Goal: Task Accomplishment & Management: Use online tool/utility

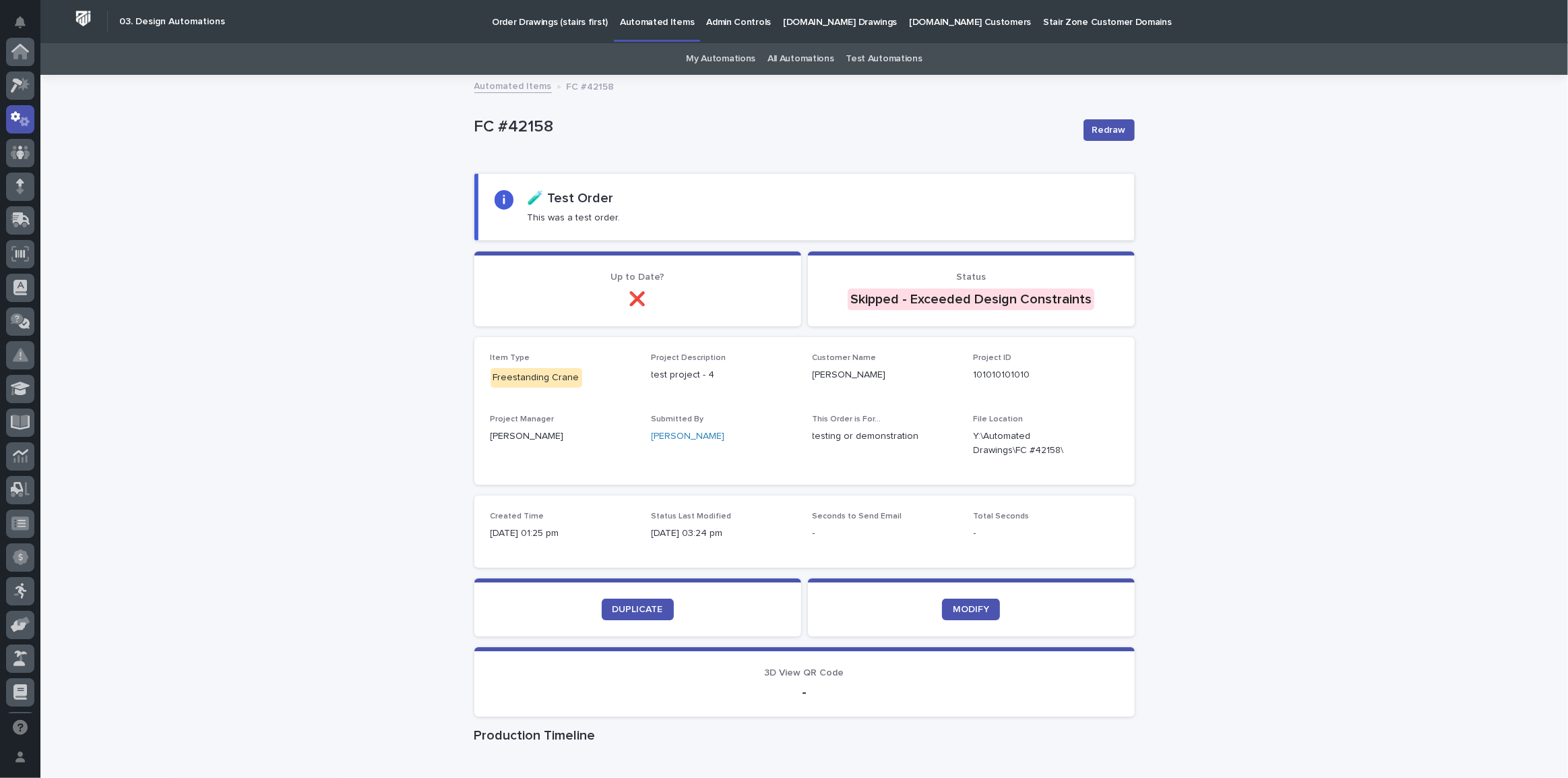
scroll to position [67, 0]
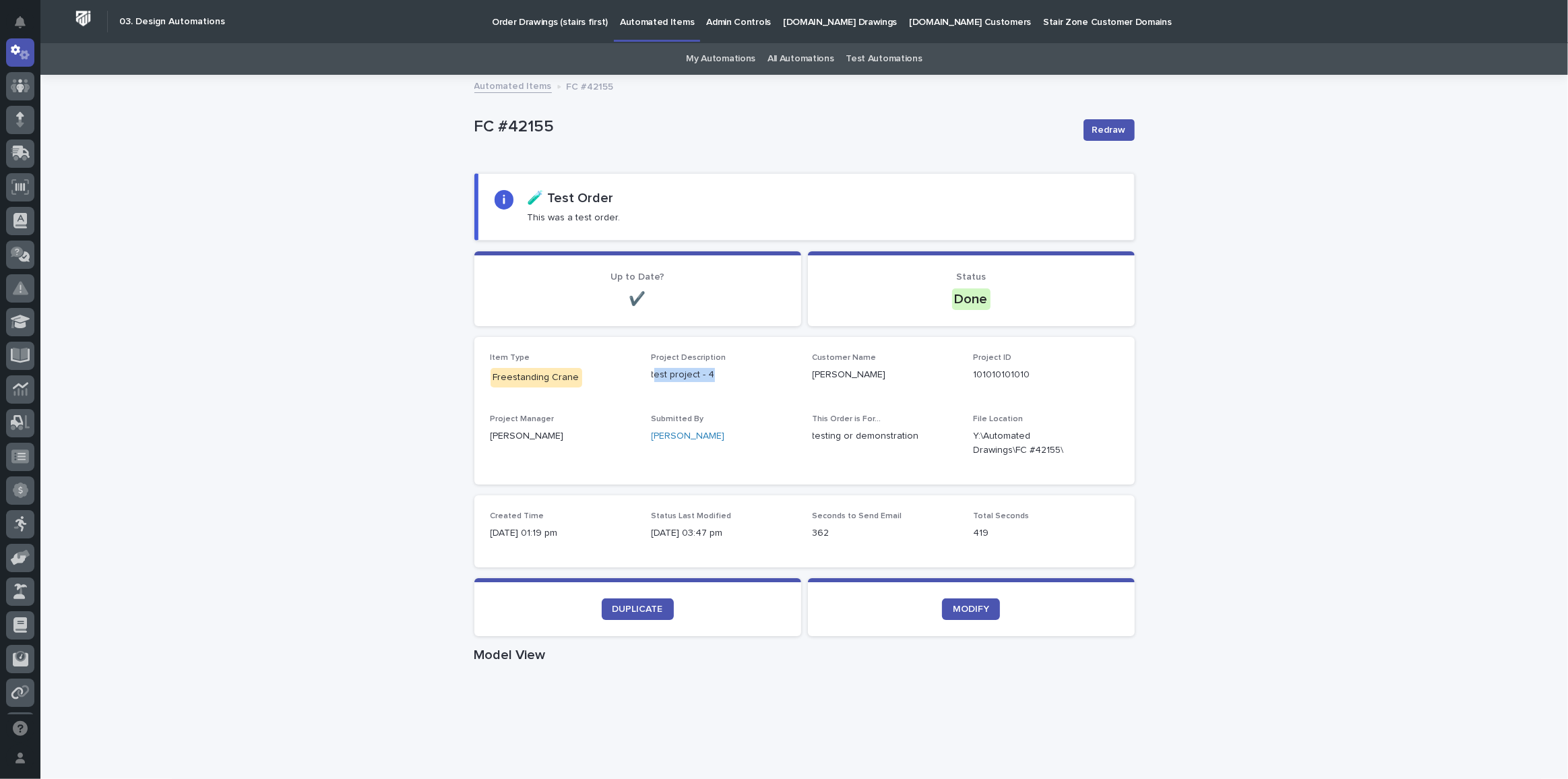
drag, startPoint x: 668, startPoint y: 372, endPoint x: 706, endPoint y: 372, distance: 38.0
click at [706, 372] on p "test project - 4" at bounding box center [723, 375] width 145 height 14
click at [664, 374] on p "test project - 4" at bounding box center [723, 375] width 145 height 14
drag, startPoint x: 800, startPoint y: 435, endPoint x: 955, endPoint y: 437, distance: 155.0
click at [955, 437] on div "Item Type Freestanding Crane Project Description test project - 4 Customer Name…" at bounding box center [804, 411] width 628 height 115
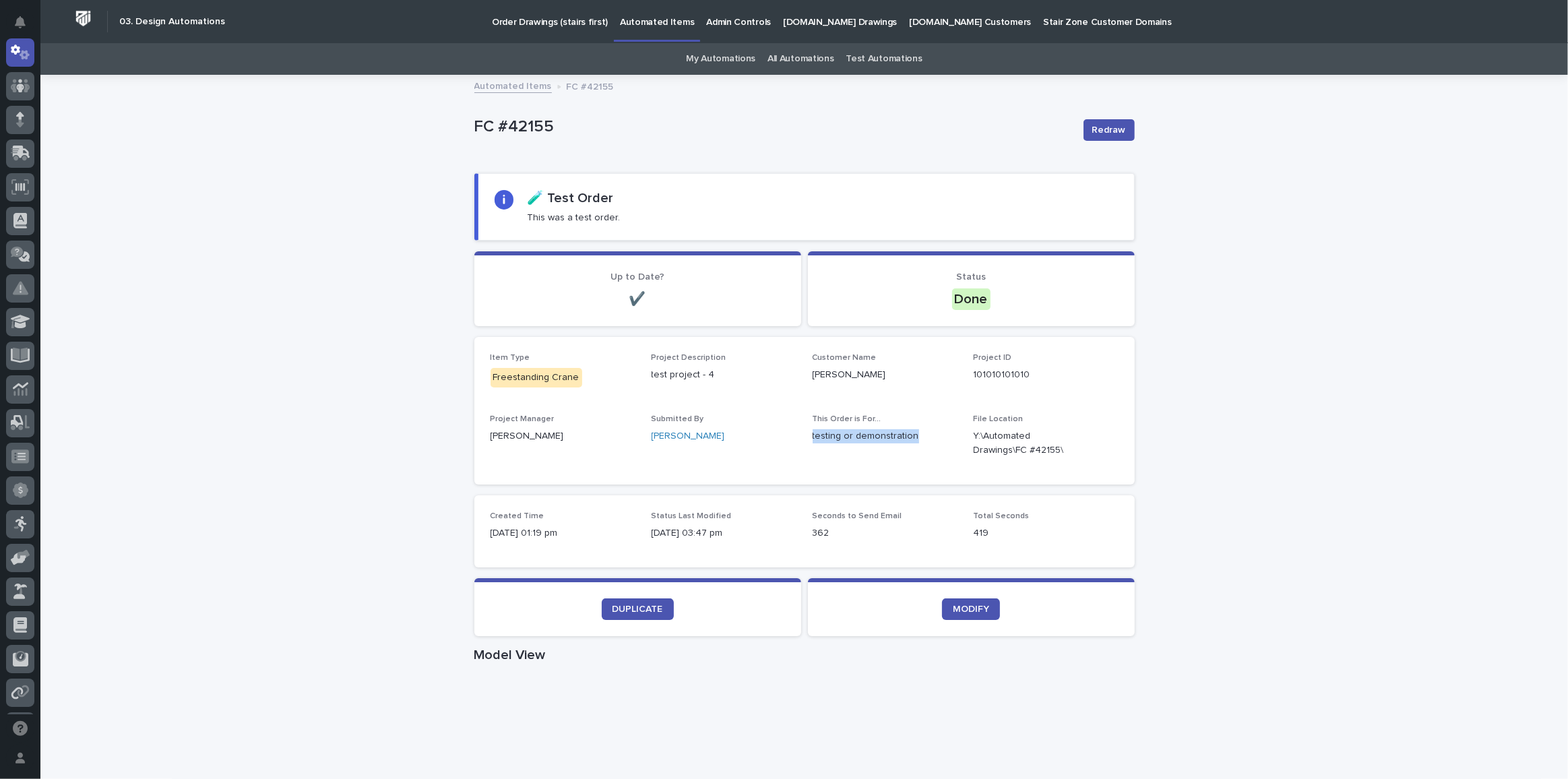
click at [921, 462] on span "This Order is For... testing or demonstration" at bounding box center [885, 442] width 145 height 54
click at [625, 612] on link "DUPLICATE" at bounding box center [638, 610] width 72 height 22
drag, startPoint x: 248, startPoint y: 279, endPoint x: 248, endPoint y: 183, distance: 96.0
click at [508, 86] on link "Automated Items" at bounding box center [513, 85] width 78 height 16
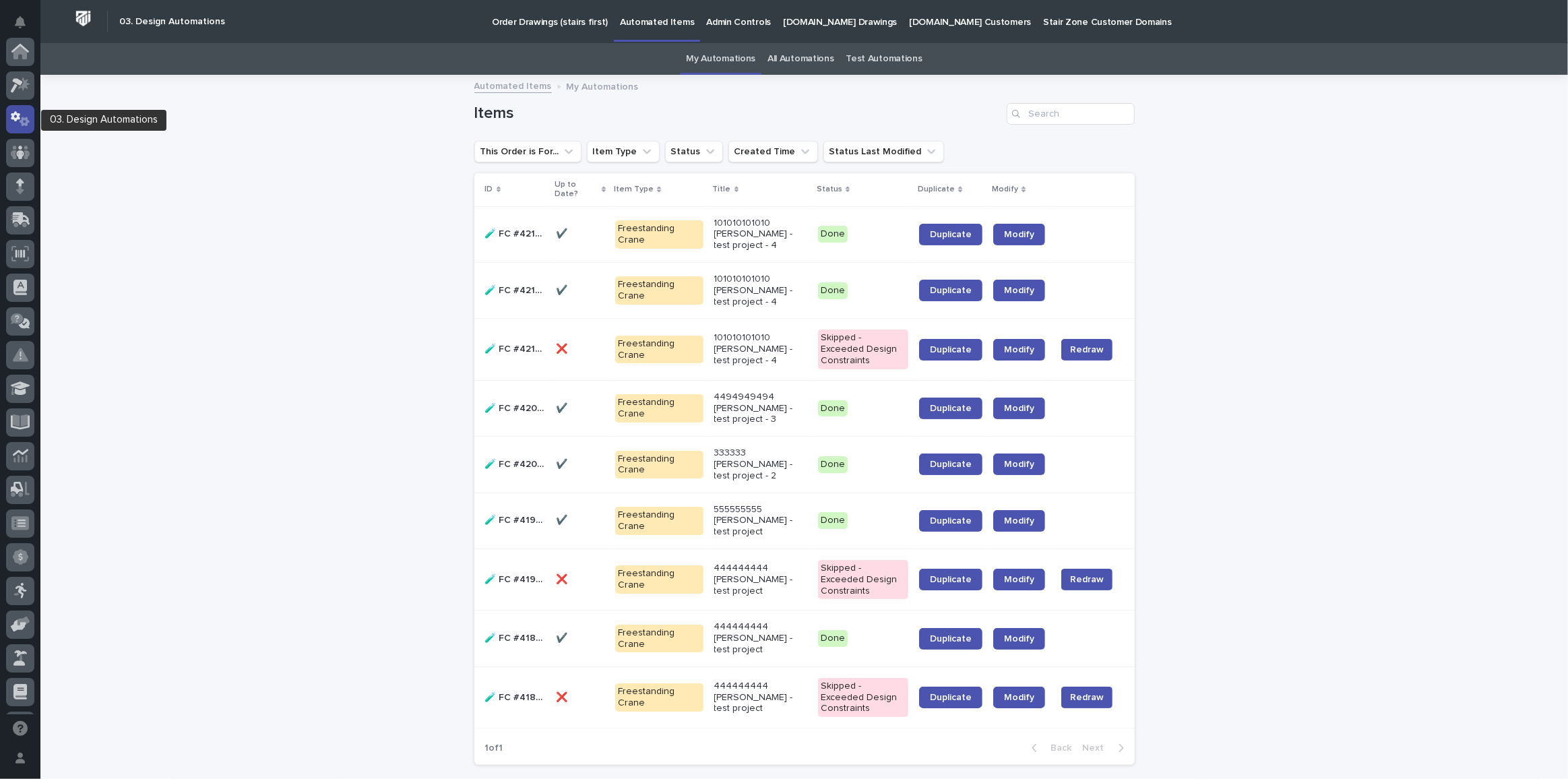
click at [26, 115] on icon at bounding box center [20, 119] width 19 height 16
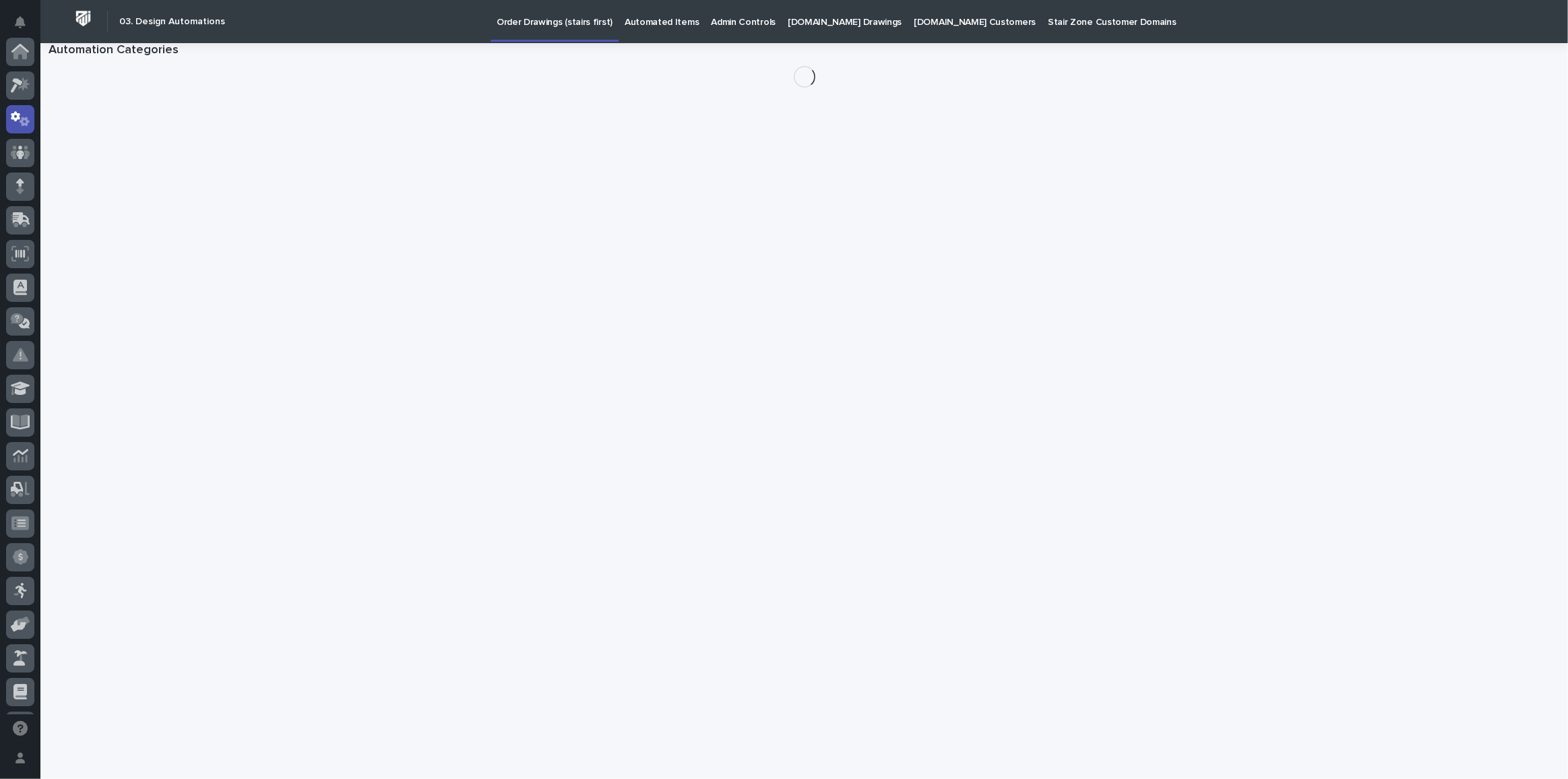
click at [26, 172] on div at bounding box center [20, 187] width 28 height 28
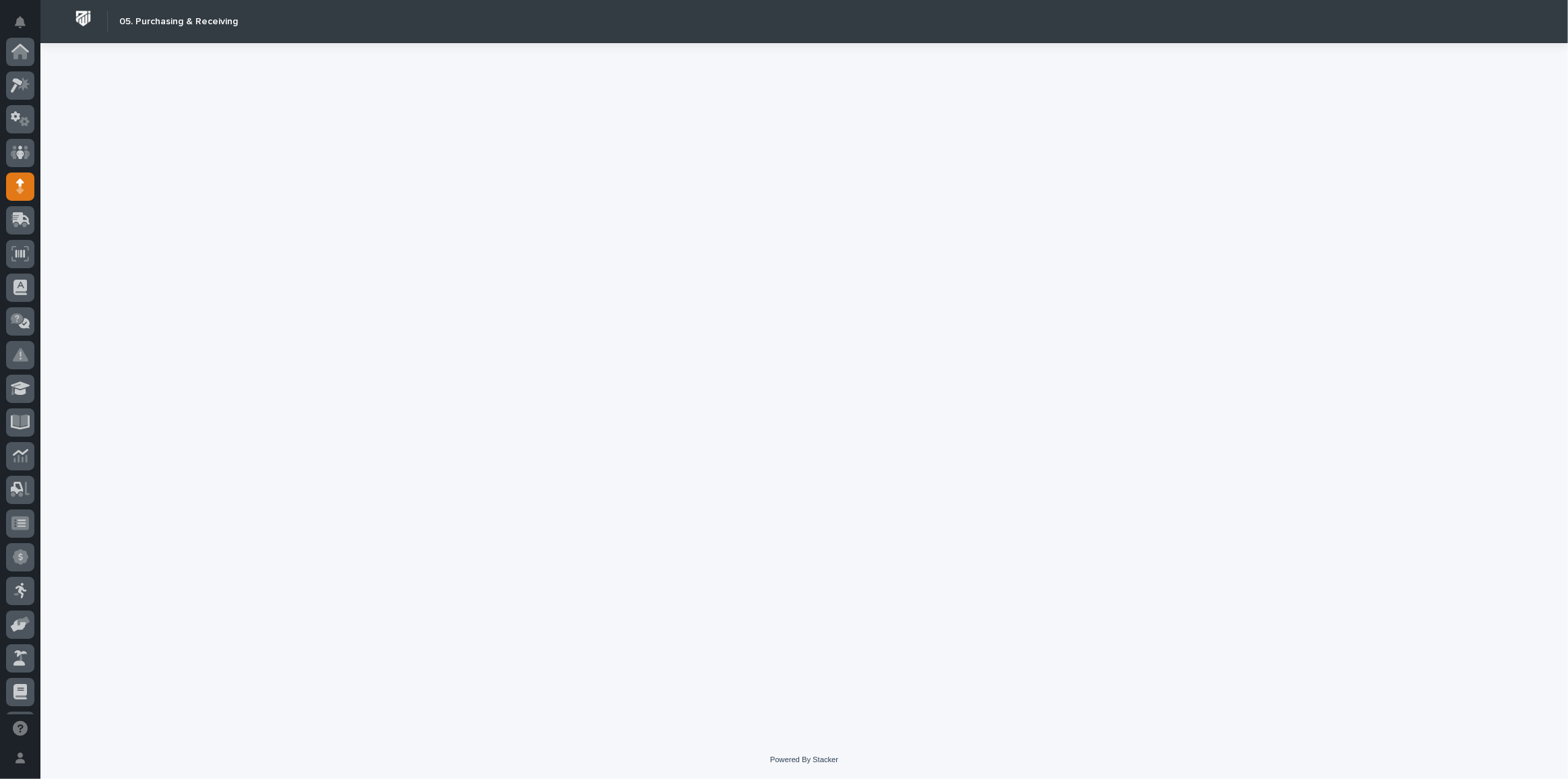
scroll to position [134, 0]
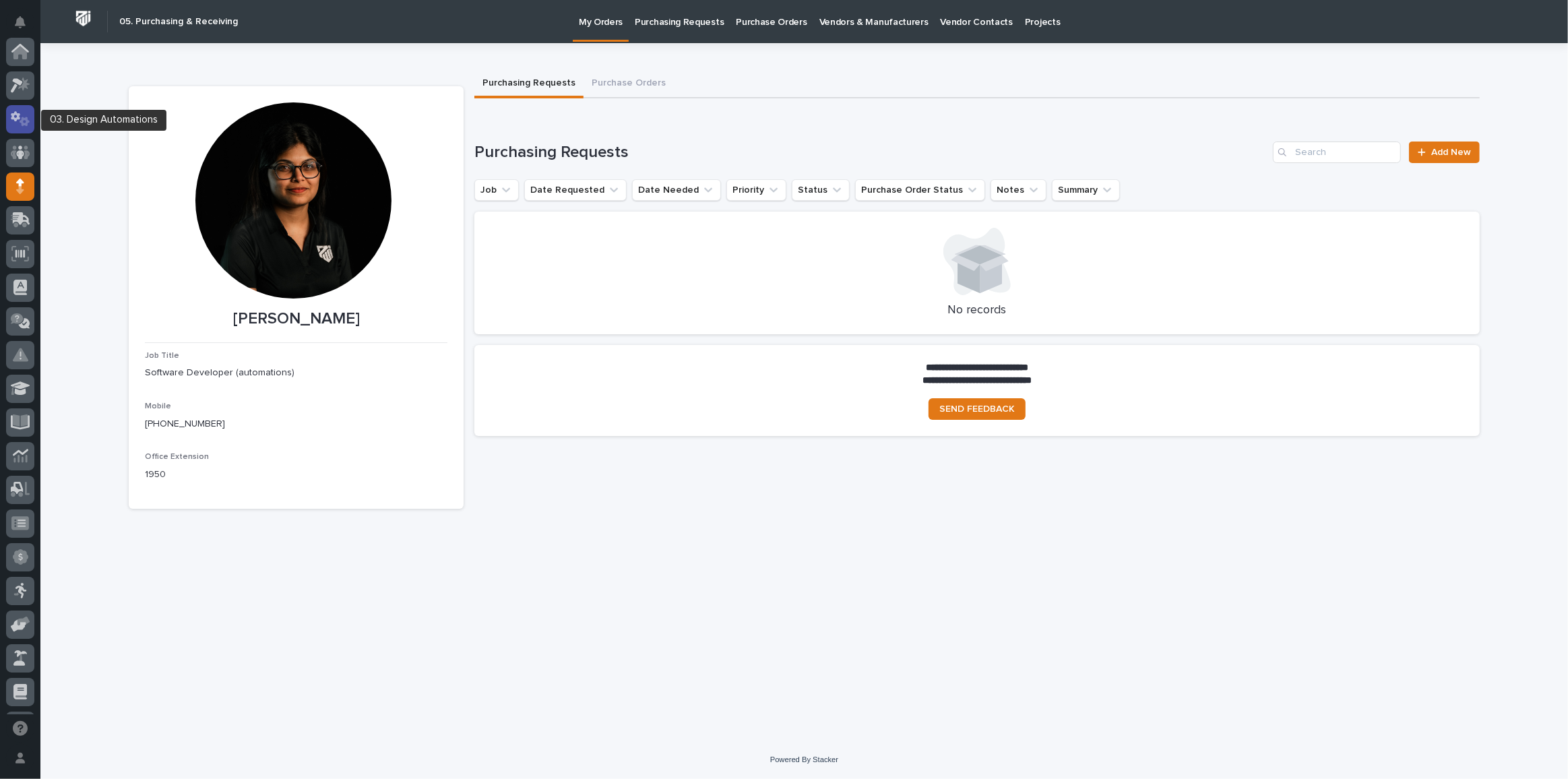
click at [16, 115] on icon at bounding box center [20, 119] width 19 height 16
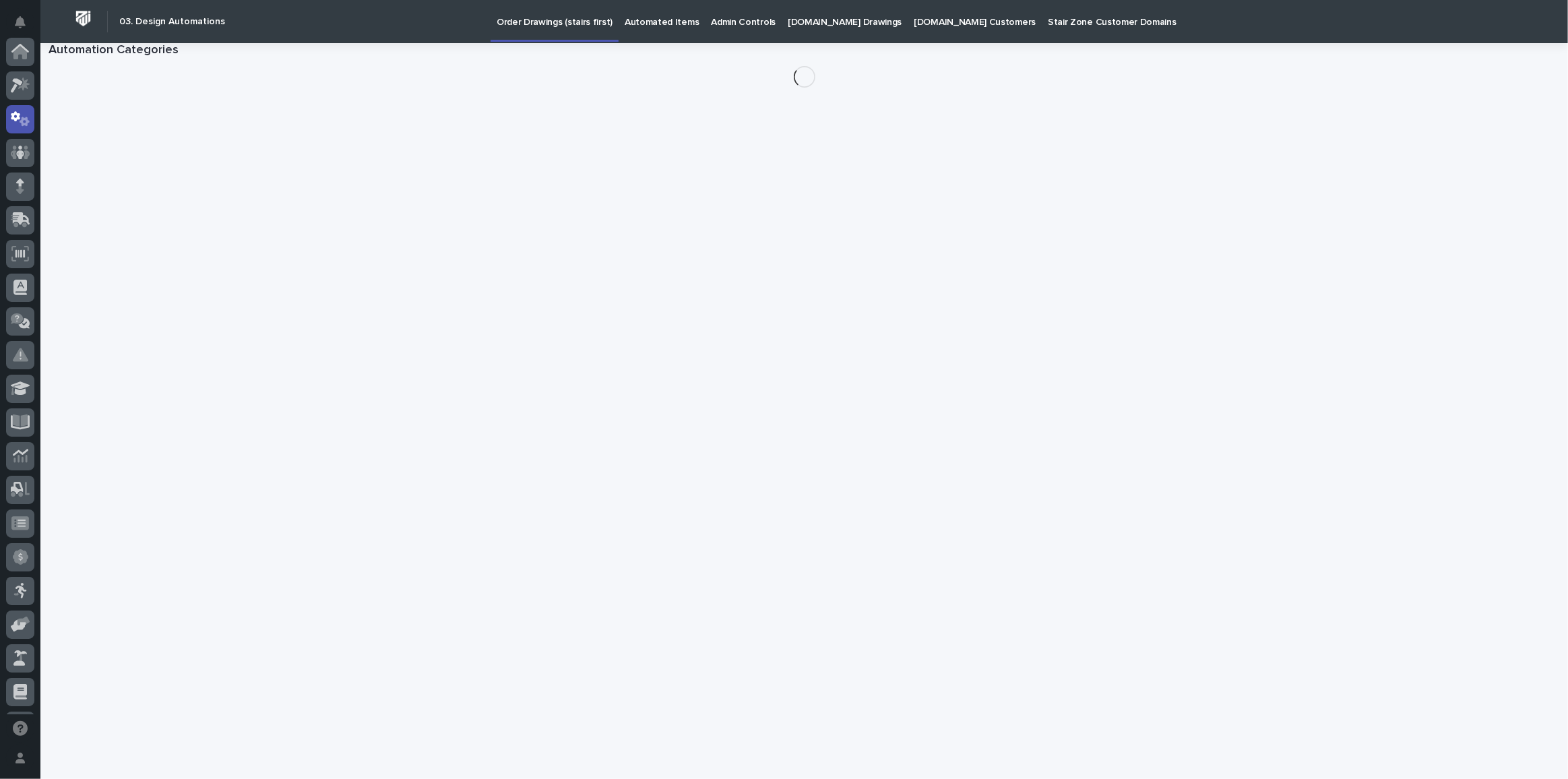
scroll to position [67, 0]
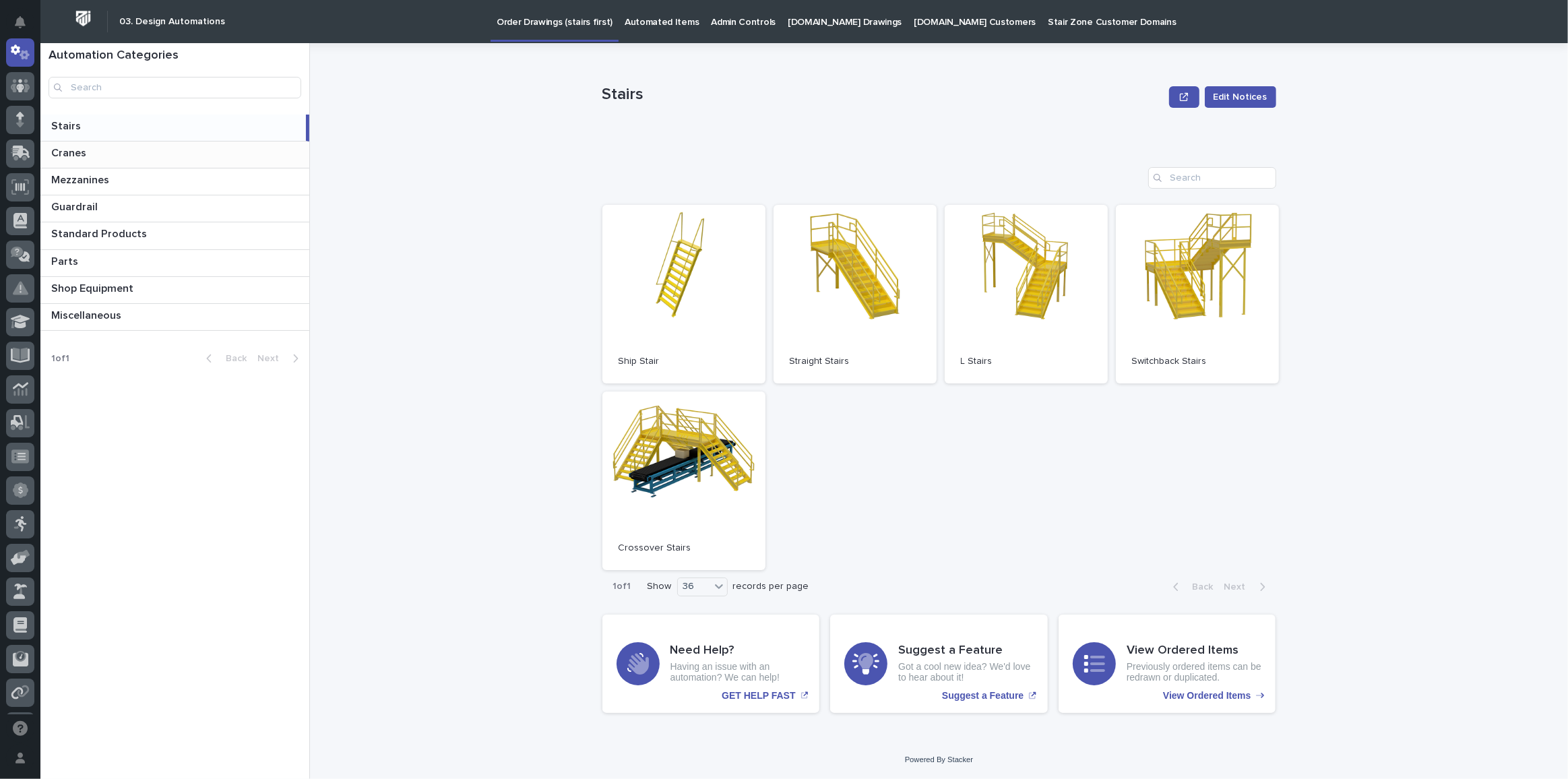
click at [80, 156] on p "Cranes" at bounding box center [69, 151] width 38 height 16
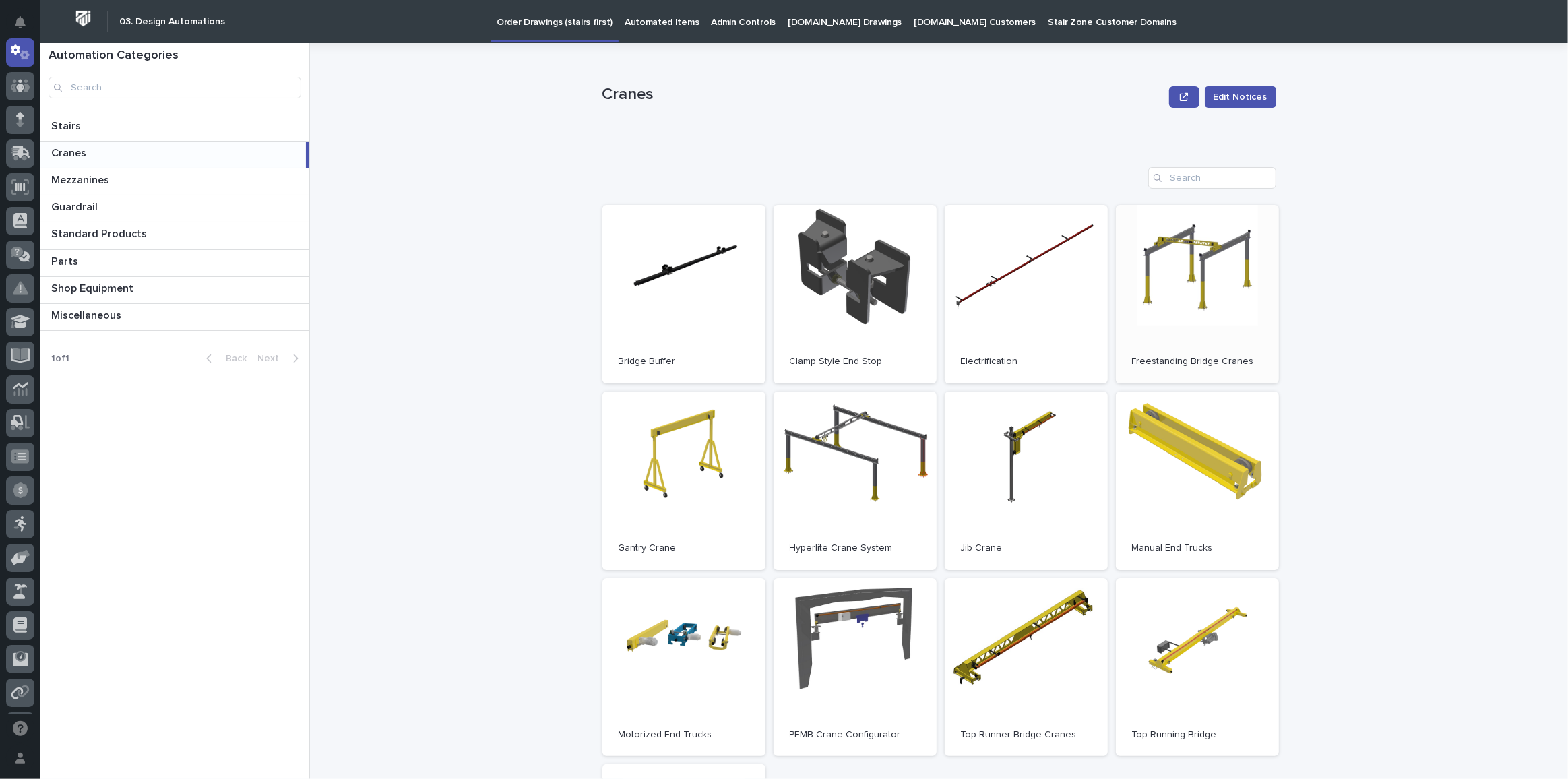
click at [1166, 278] on link "Open" at bounding box center [1197, 295] width 163 height 179
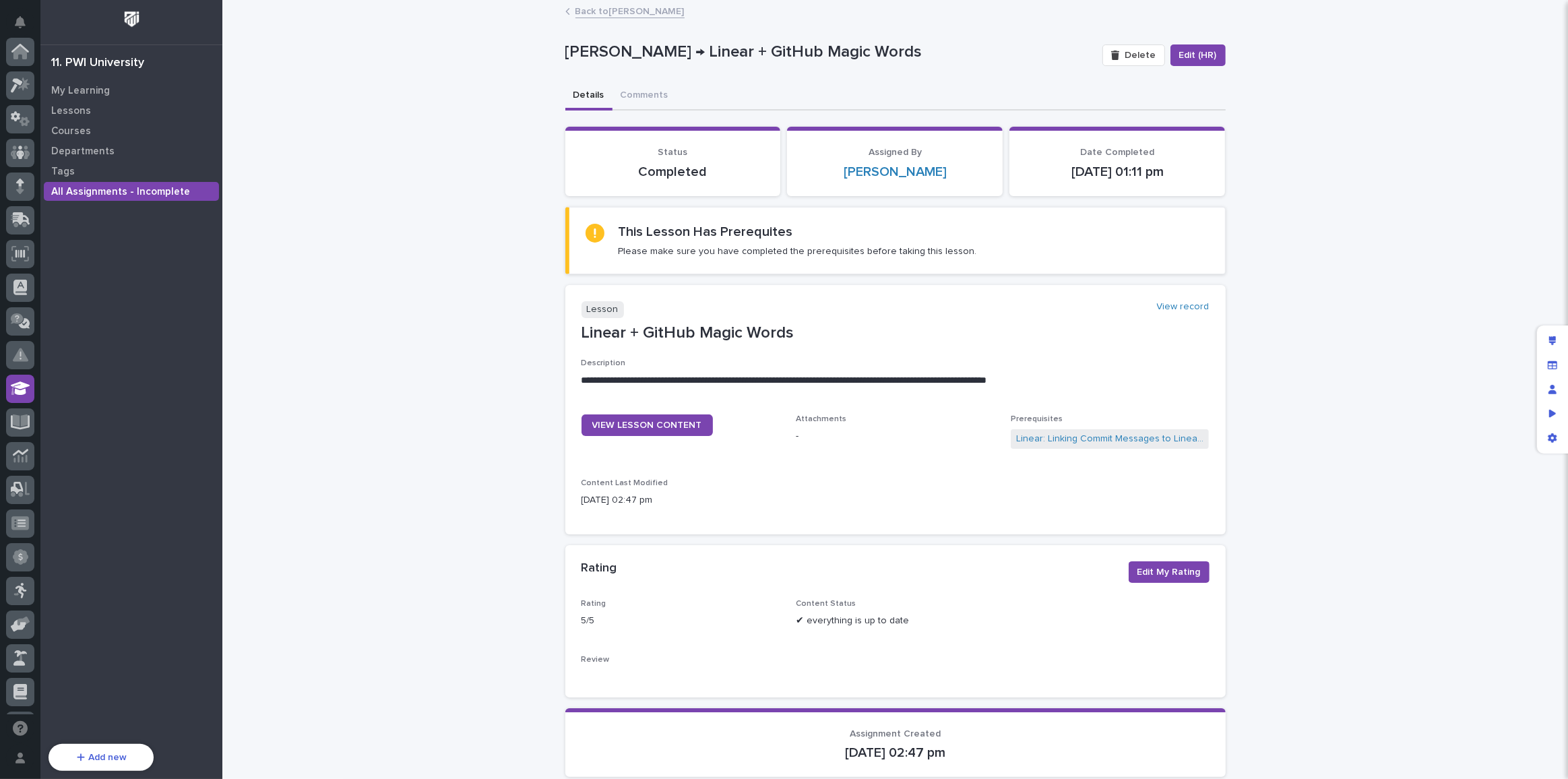
scroll to position [266, 0]
click at [113, 194] on p "All Assignments - Incomplete" at bounding box center [120, 192] width 139 height 13
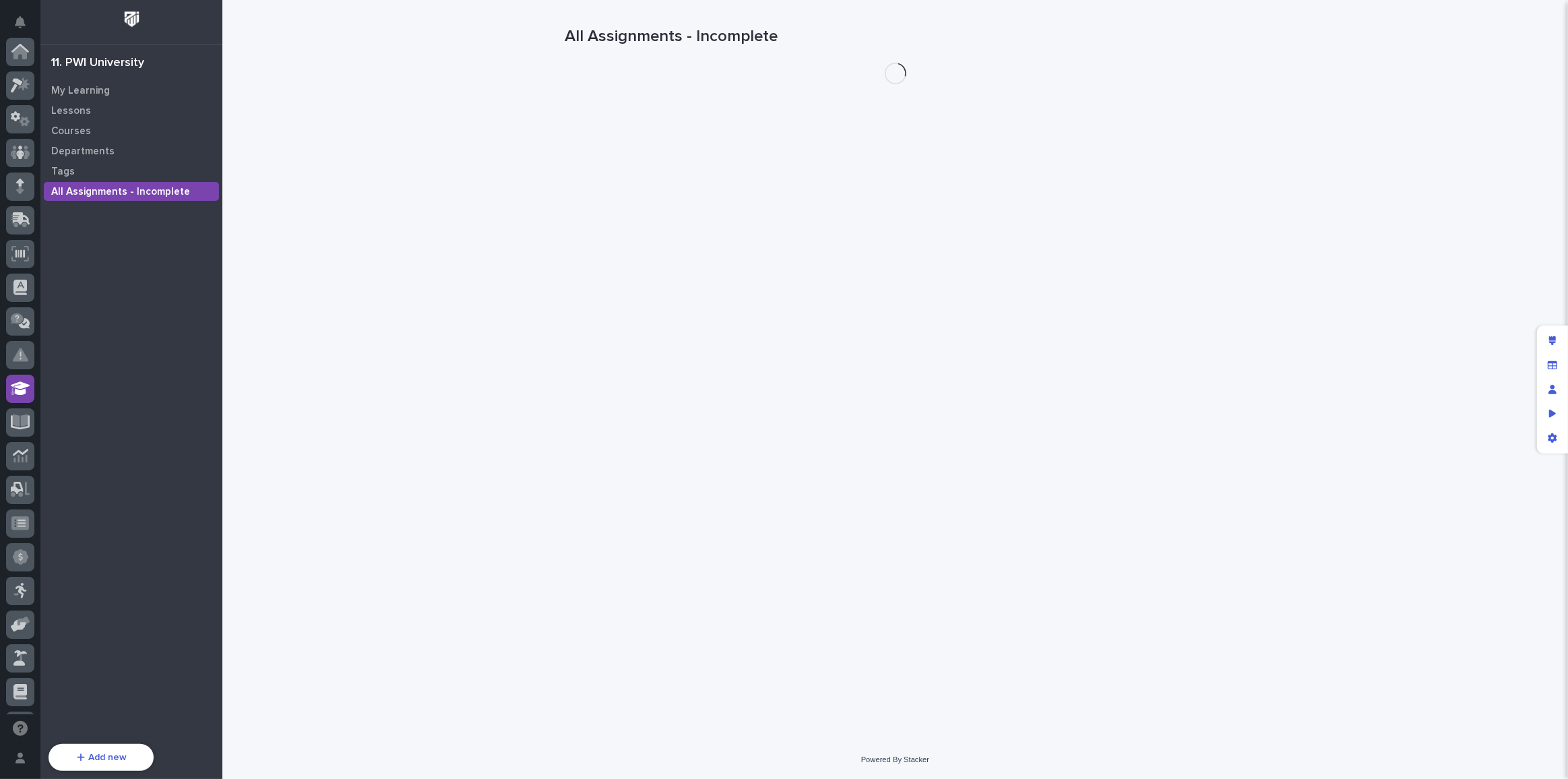
scroll to position [266, 0]
